Goal: Information Seeking & Learning: Learn about a topic

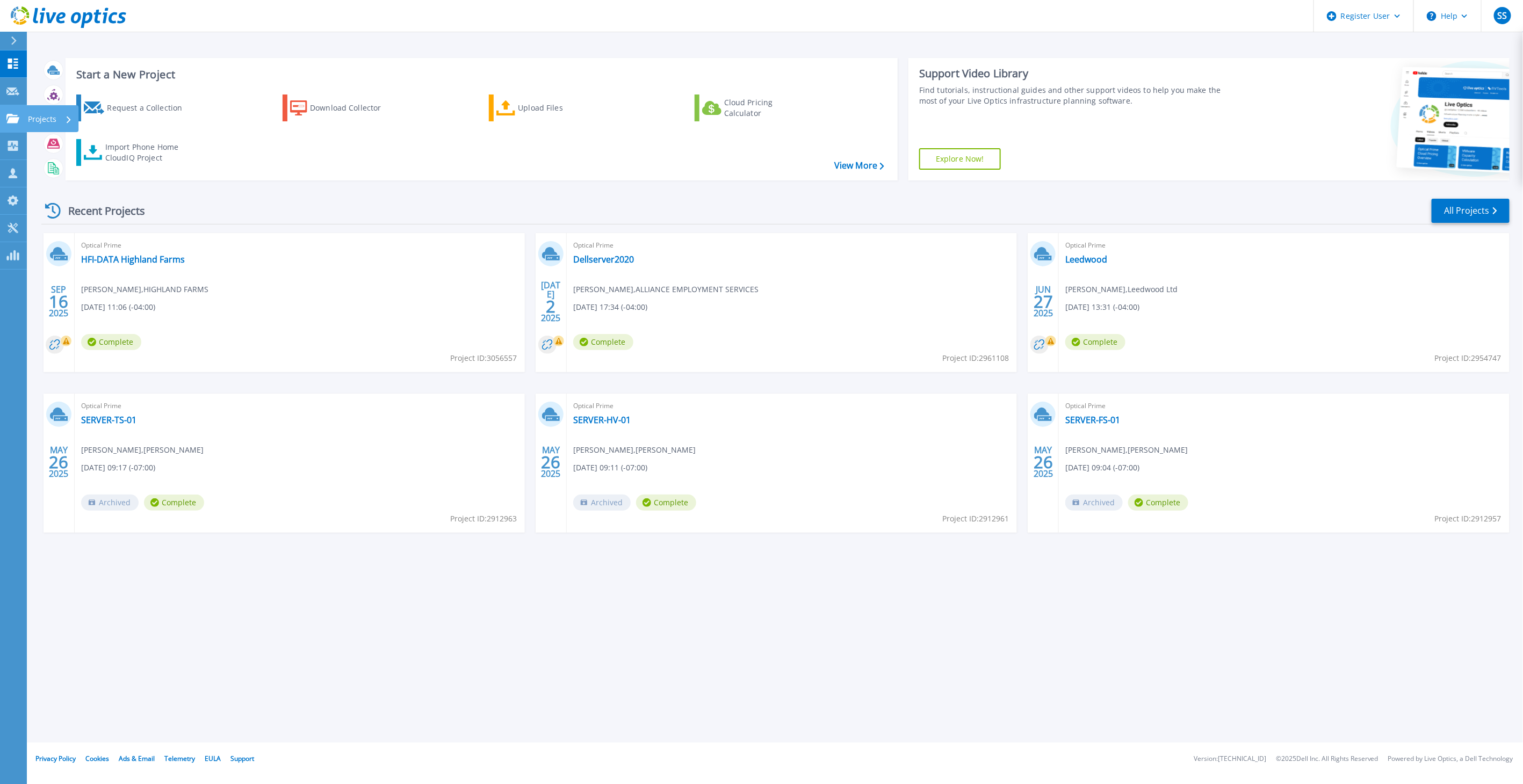
click at [35, 121] on p "Projects" at bounding box center [42, 119] width 29 height 28
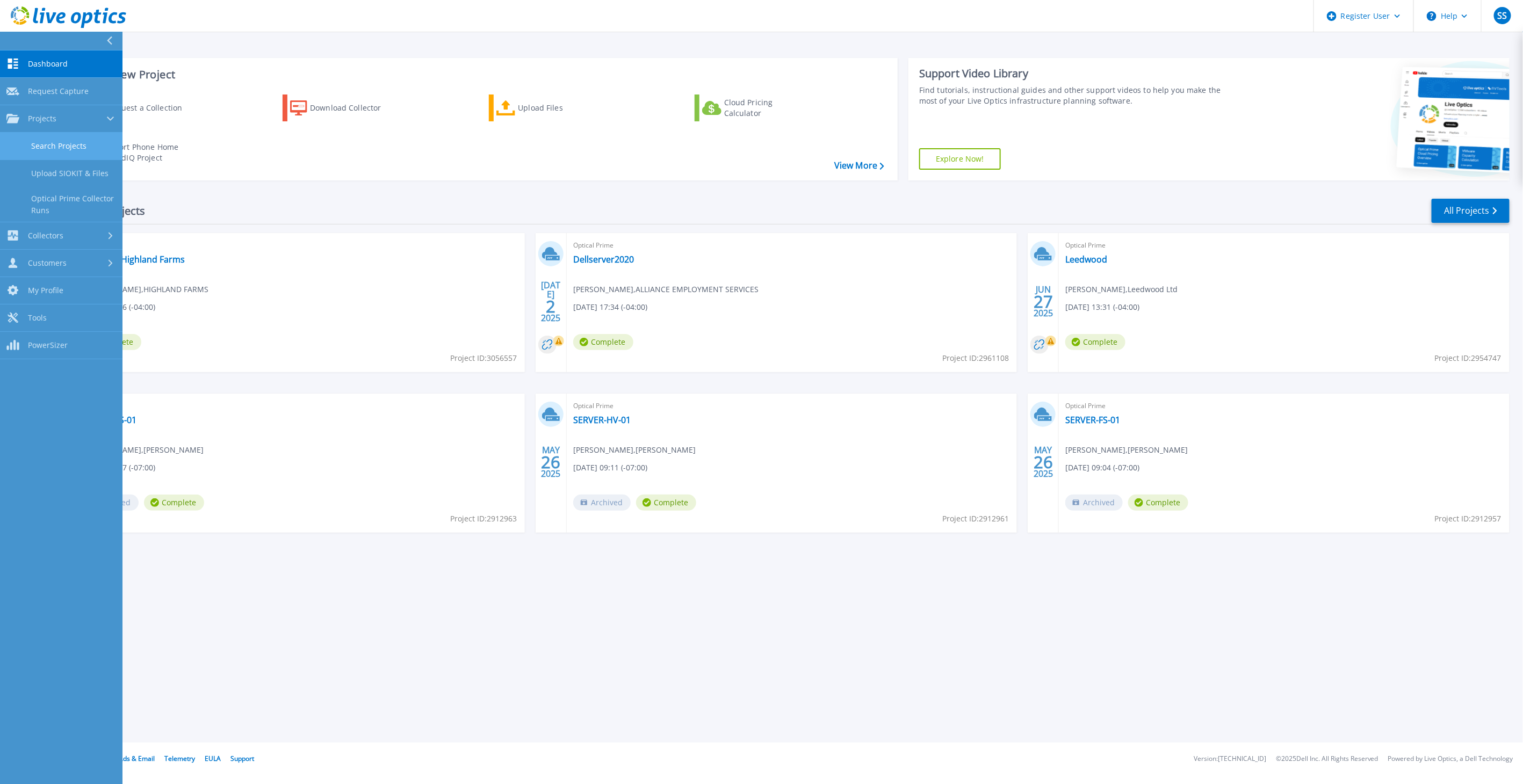
click at [88, 145] on link "Search Projects" at bounding box center [61, 146] width 123 height 27
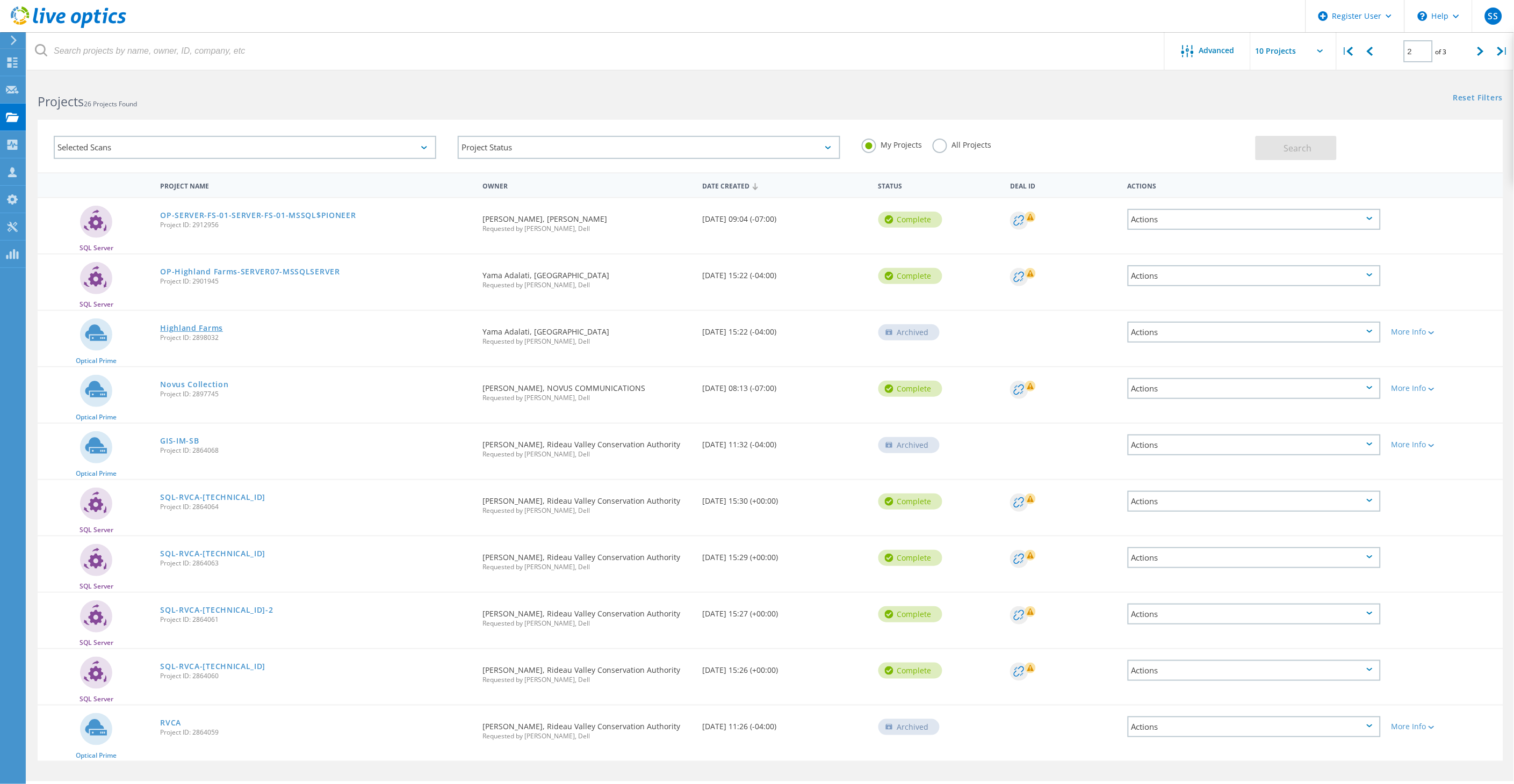
click at [201, 326] on link "Highland Farms" at bounding box center [192, 328] width 63 height 8
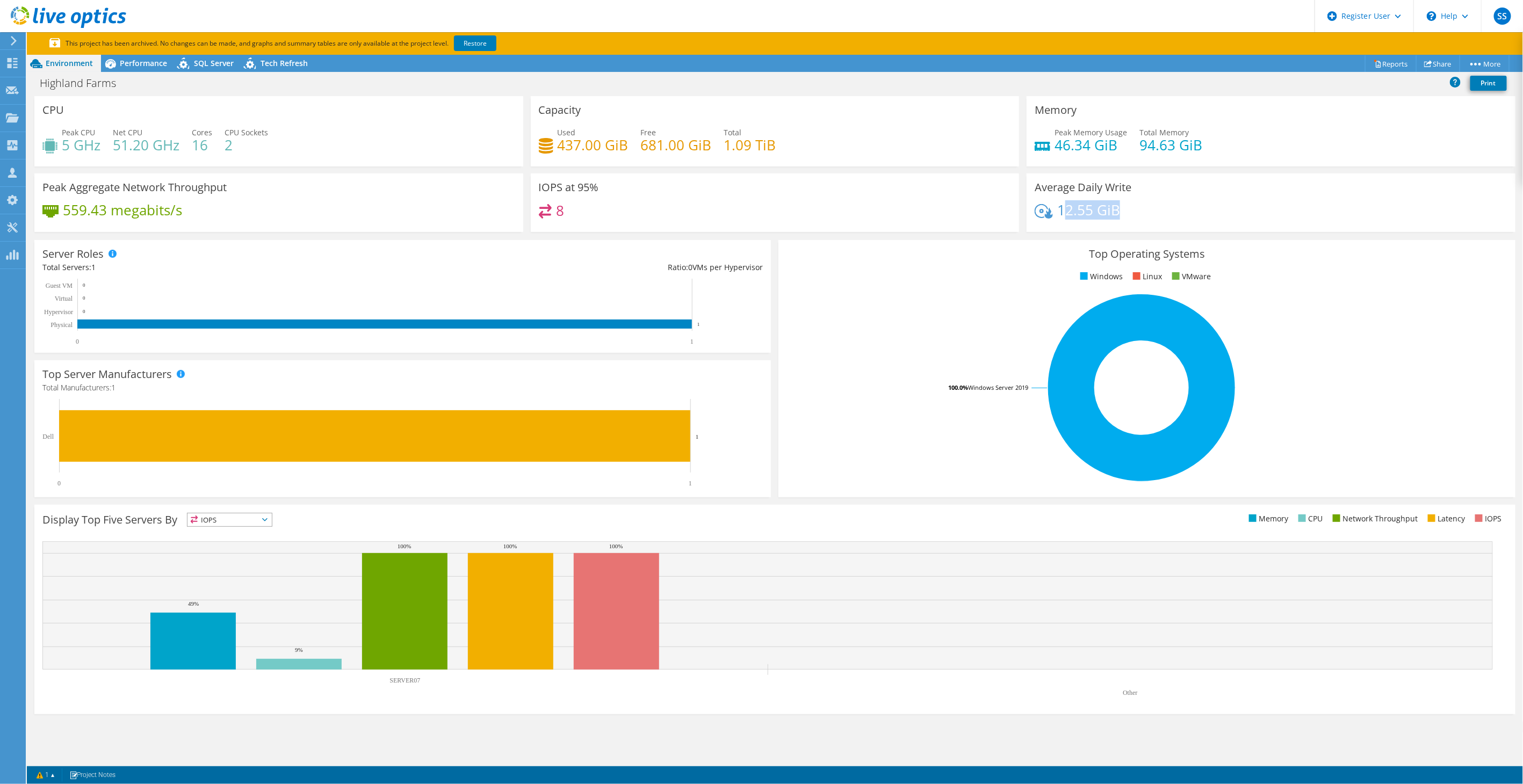
drag, startPoint x: 1130, startPoint y: 215, endPoint x: 1062, endPoint y: 207, distance: 68.5
click at [1062, 207] on div "12.55 GiB" at bounding box center [1271, 216] width 473 height 23
drag, startPoint x: 1062, startPoint y: 207, endPoint x: 769, endPoint y: 216, distance: 293.1
click at [769, 216] on div "8" at bounding box center [775, 216] width 473 height 23
drag, startPoint x: 1204, startPoint y: 143, endPoint x: 1154, endPoint y: 143, distance: 50.0
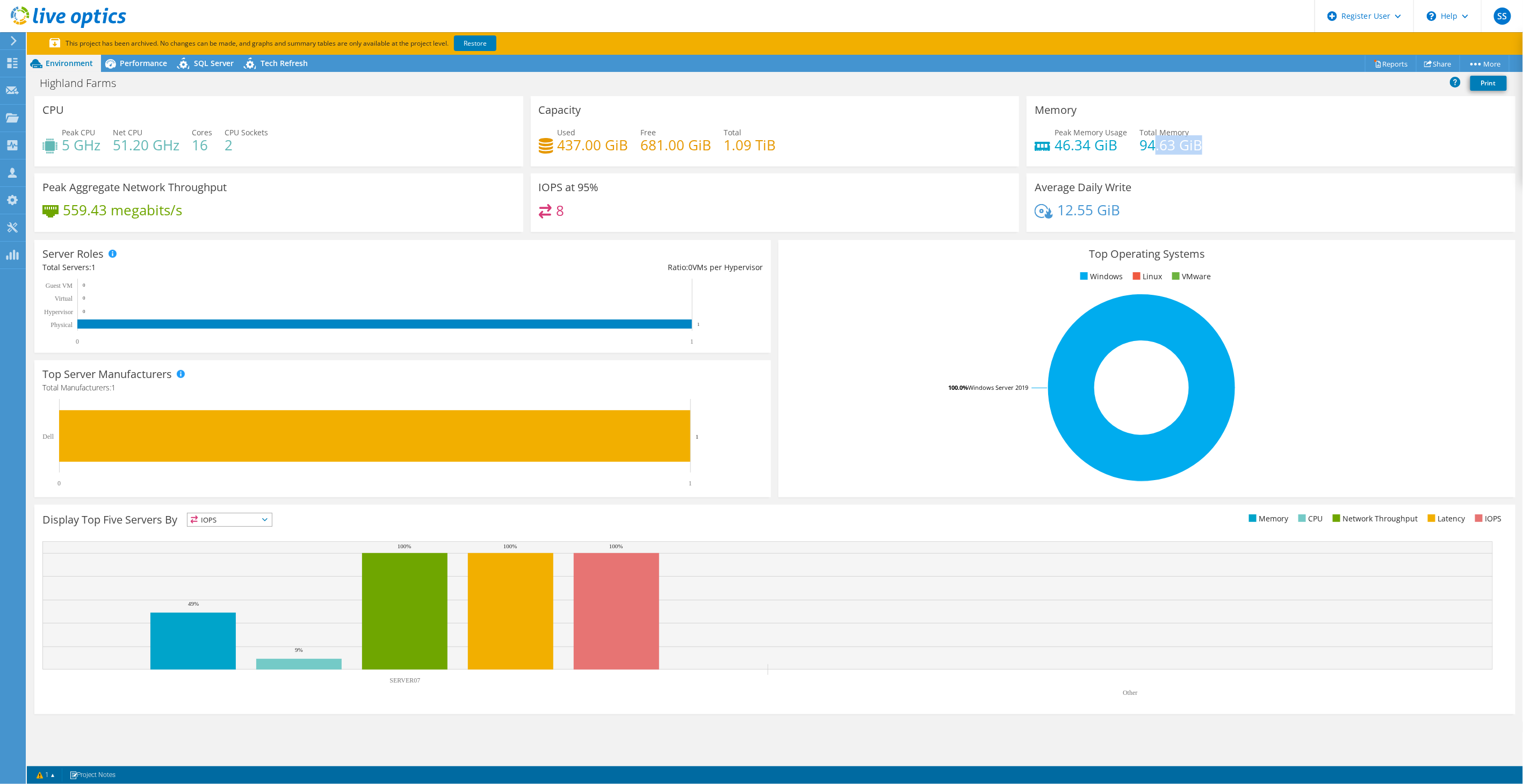
click at [1154, 143] on div "Peak Memory Usage 46.34 GiB Total Memory 94.63 GiB" at bounding box center [1271, 145] width 473 height 35
